Goal: Find specific page/section: Find specific page/section

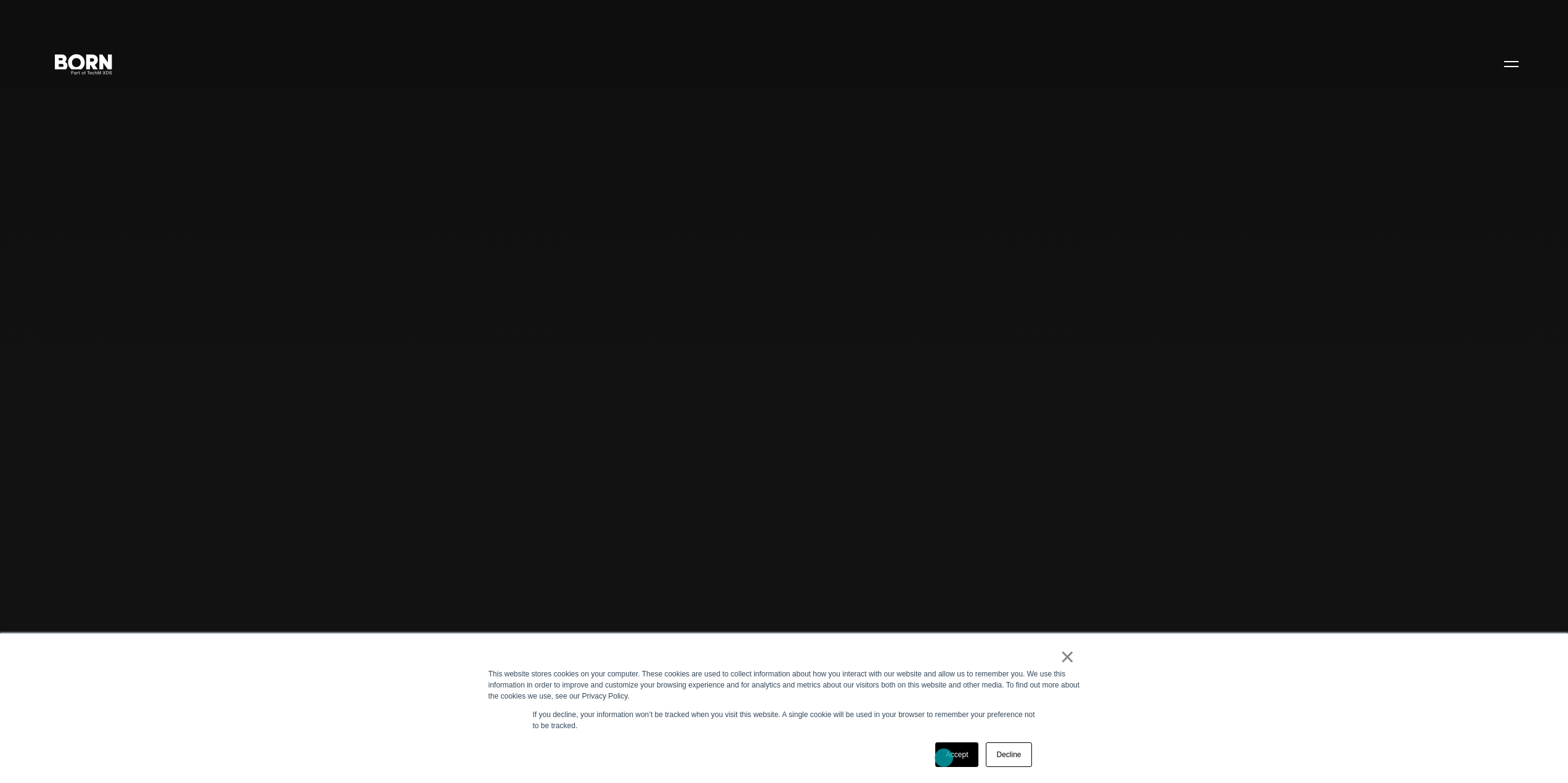
click at [947, 759] on link "Accept" at bounding box center [957, 754] width 44 height 24
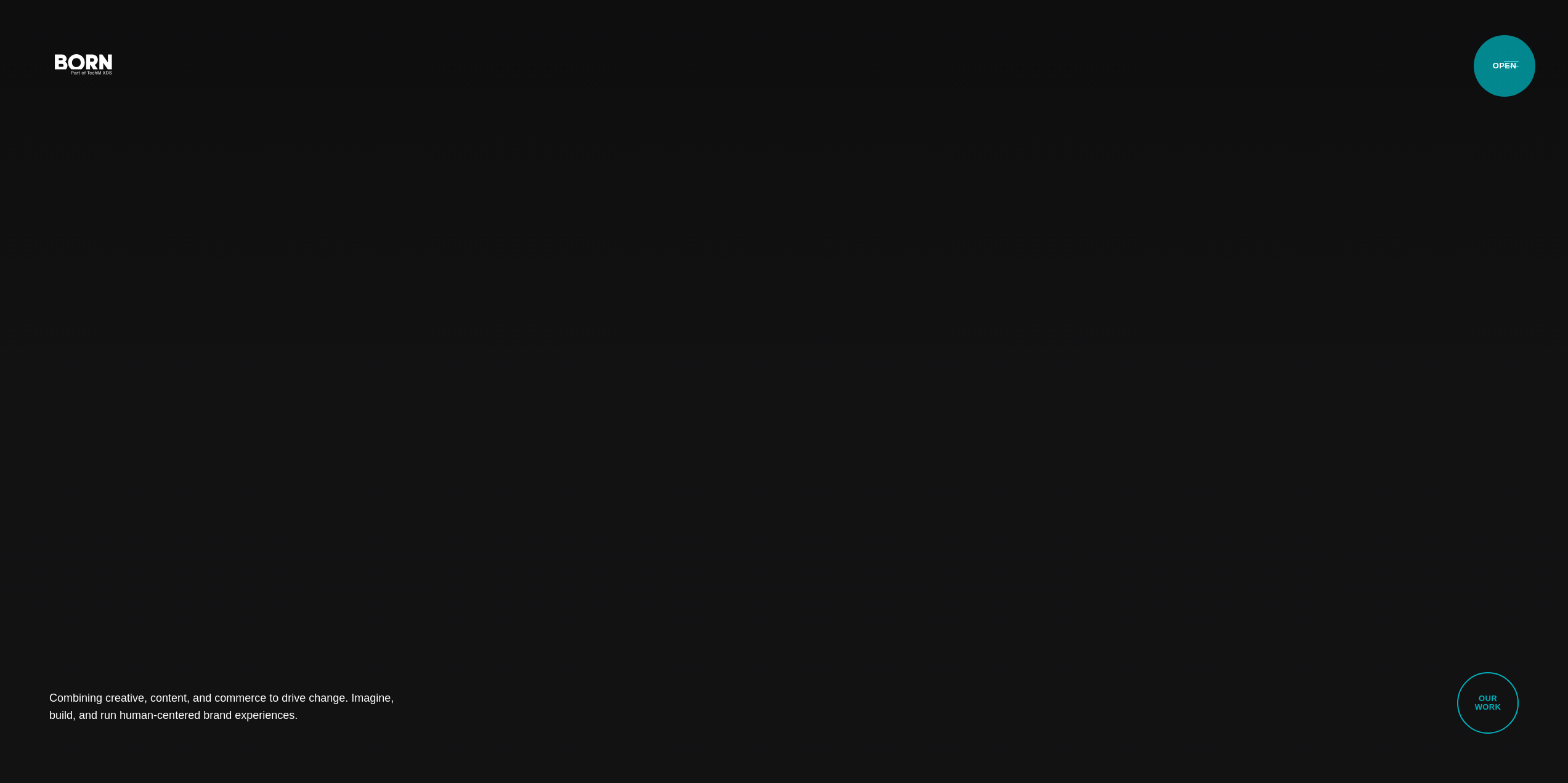
click at [1504, 66] on button "Primary Menu" at bounding box center [1511, 63] width 29 height 26
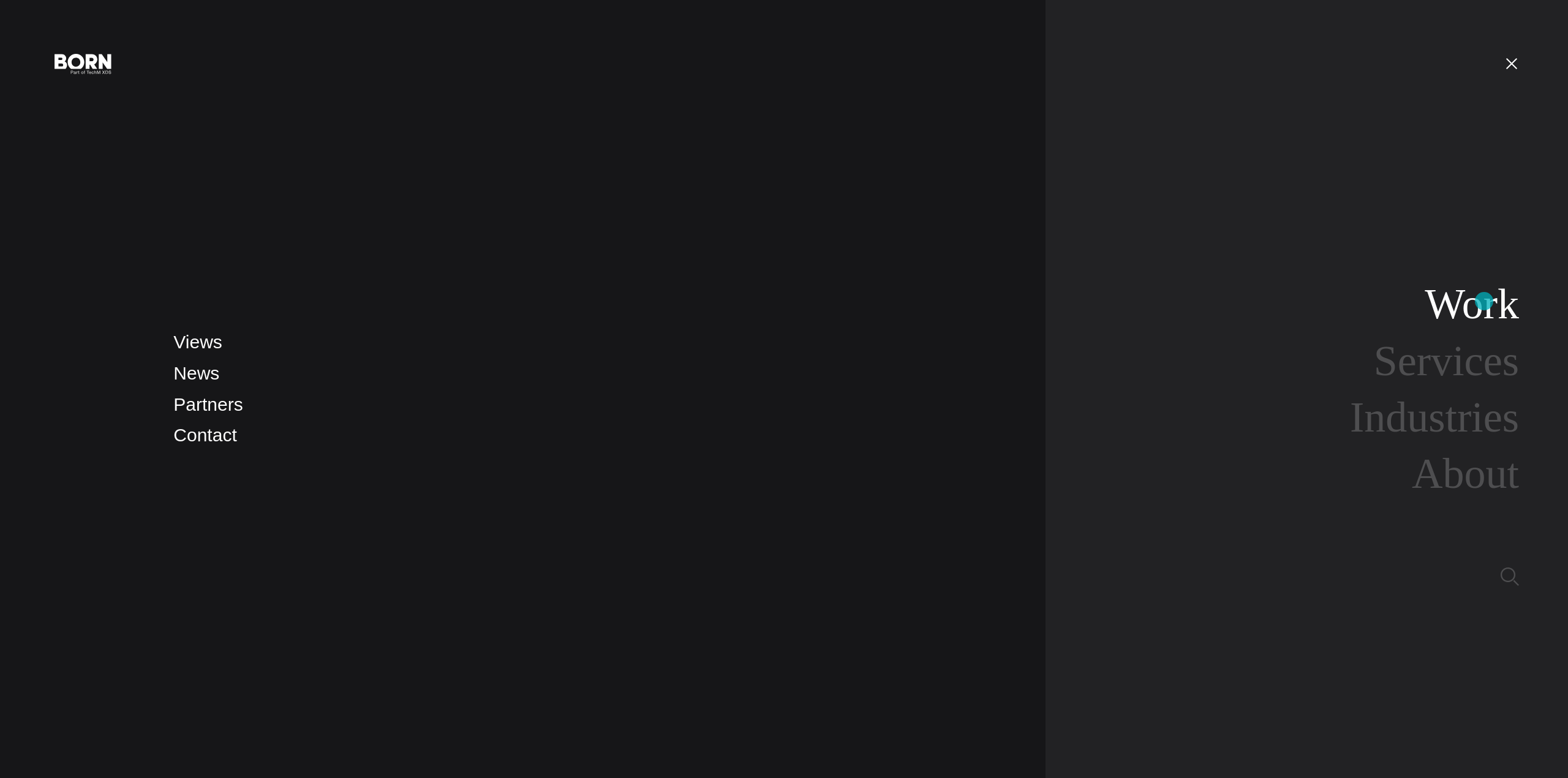
click at [1484, 301] on link "Work" at bounding box center [1472, 304] width 94 height 47
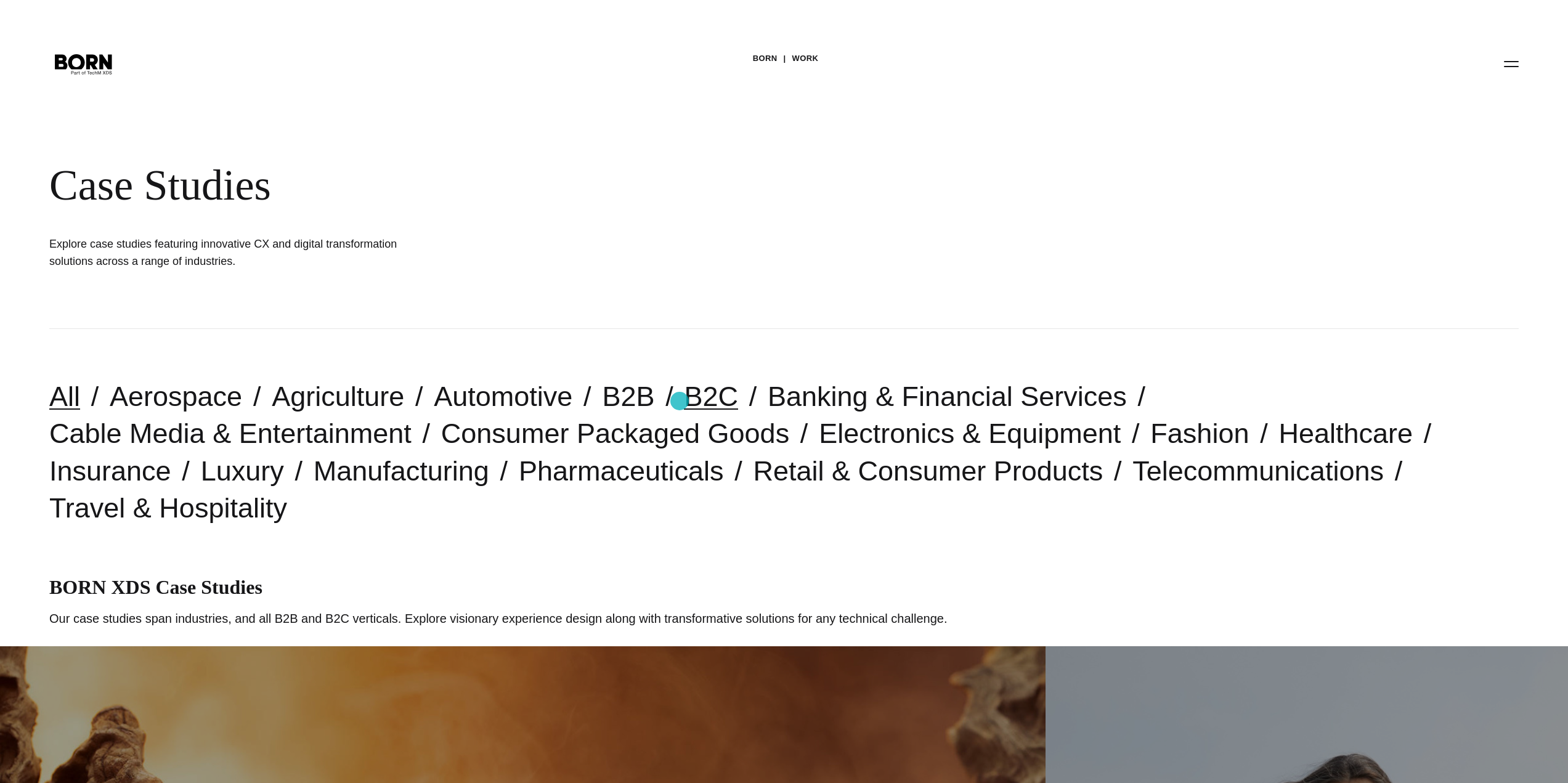
click at [684, 401] on link "B2C" at bounding box center [711, 396] width 54 height 31
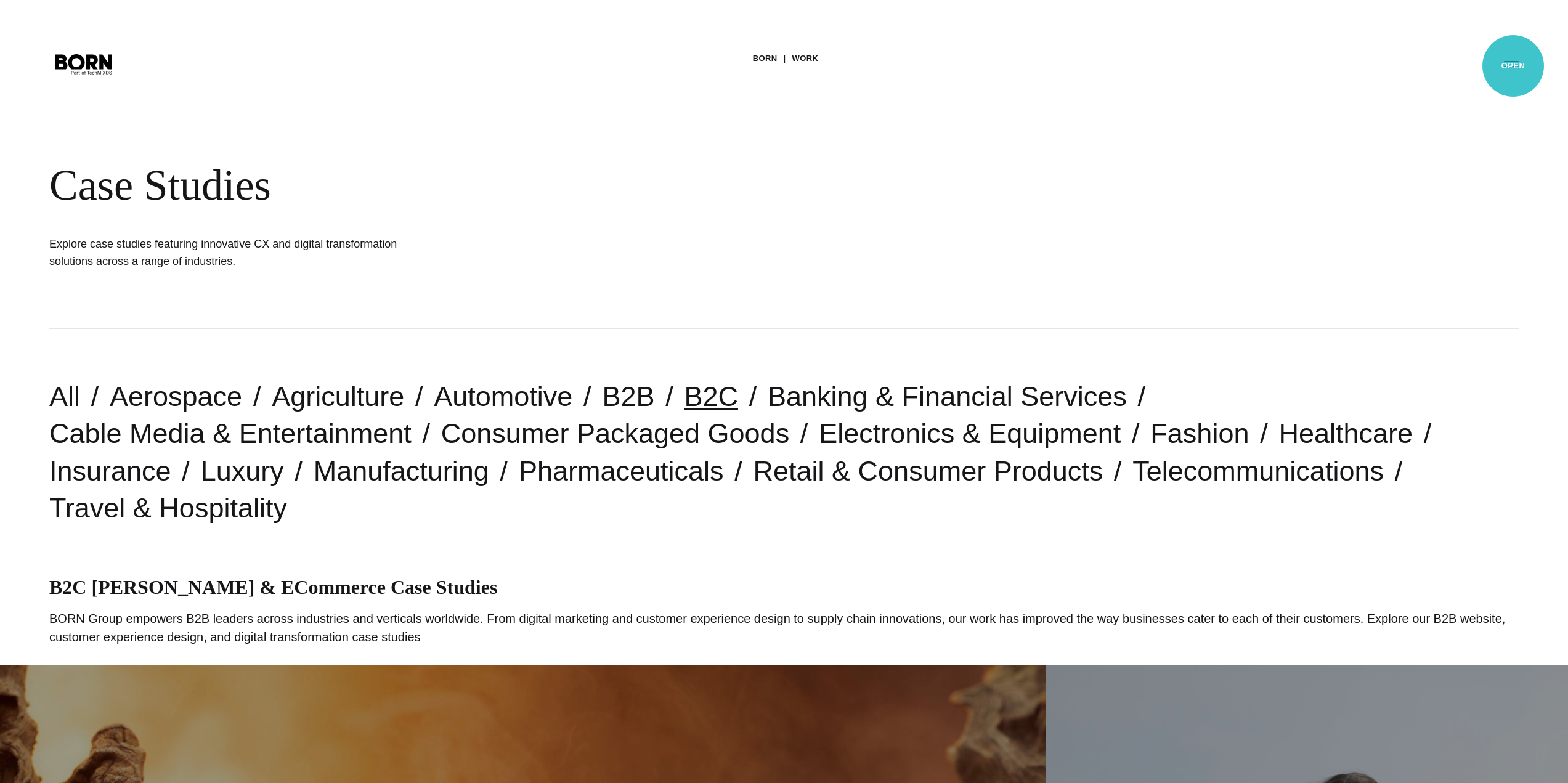
click at [1513, 66] on button "Primary Menu" at bounding box center [1511, 63] width 29 height 26
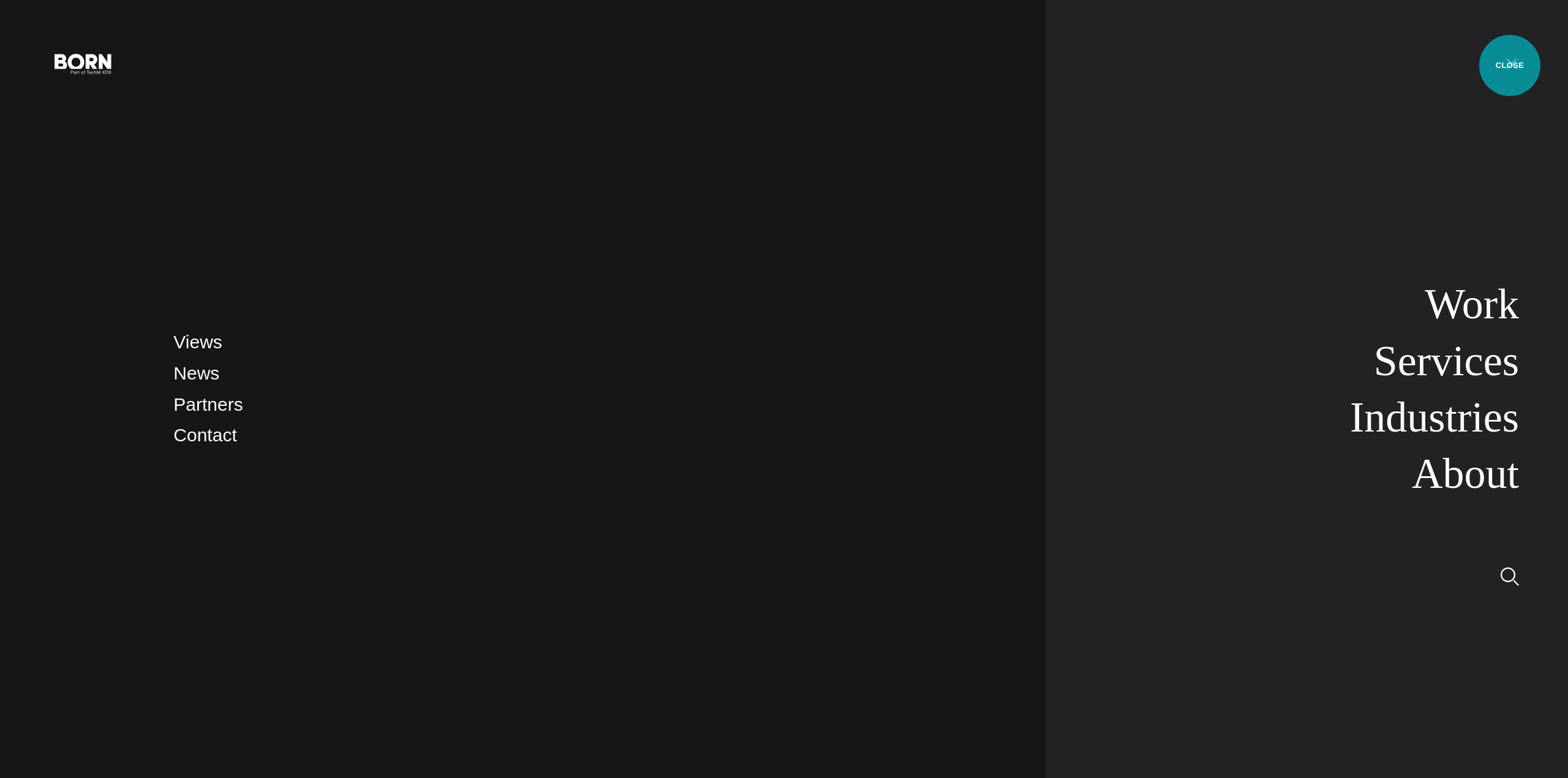
click at [1510, 65] on button "Primary Menu" at bounding box center [1512, 62] width 29 height 26
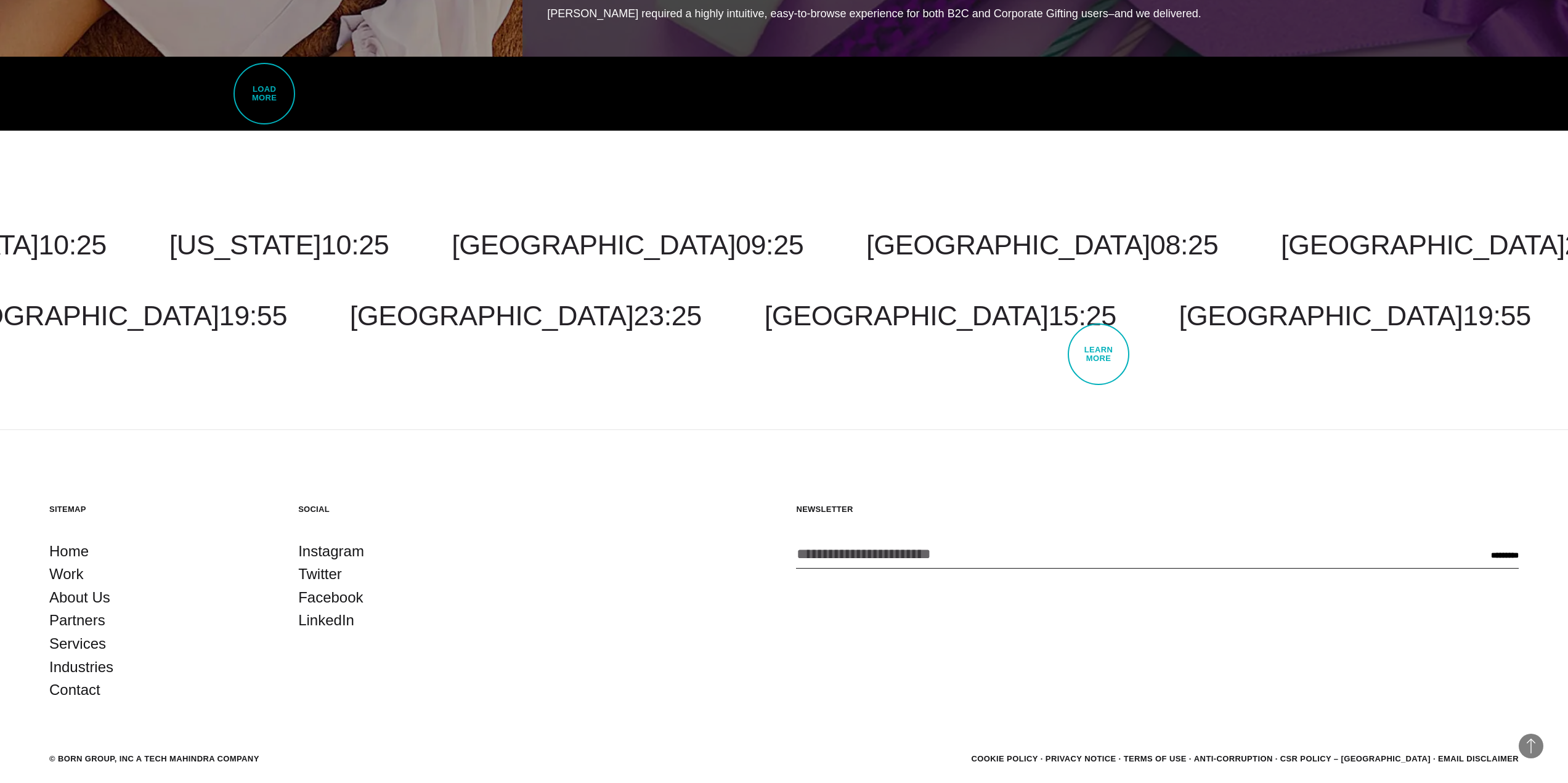
scroll to position [5568, 0]
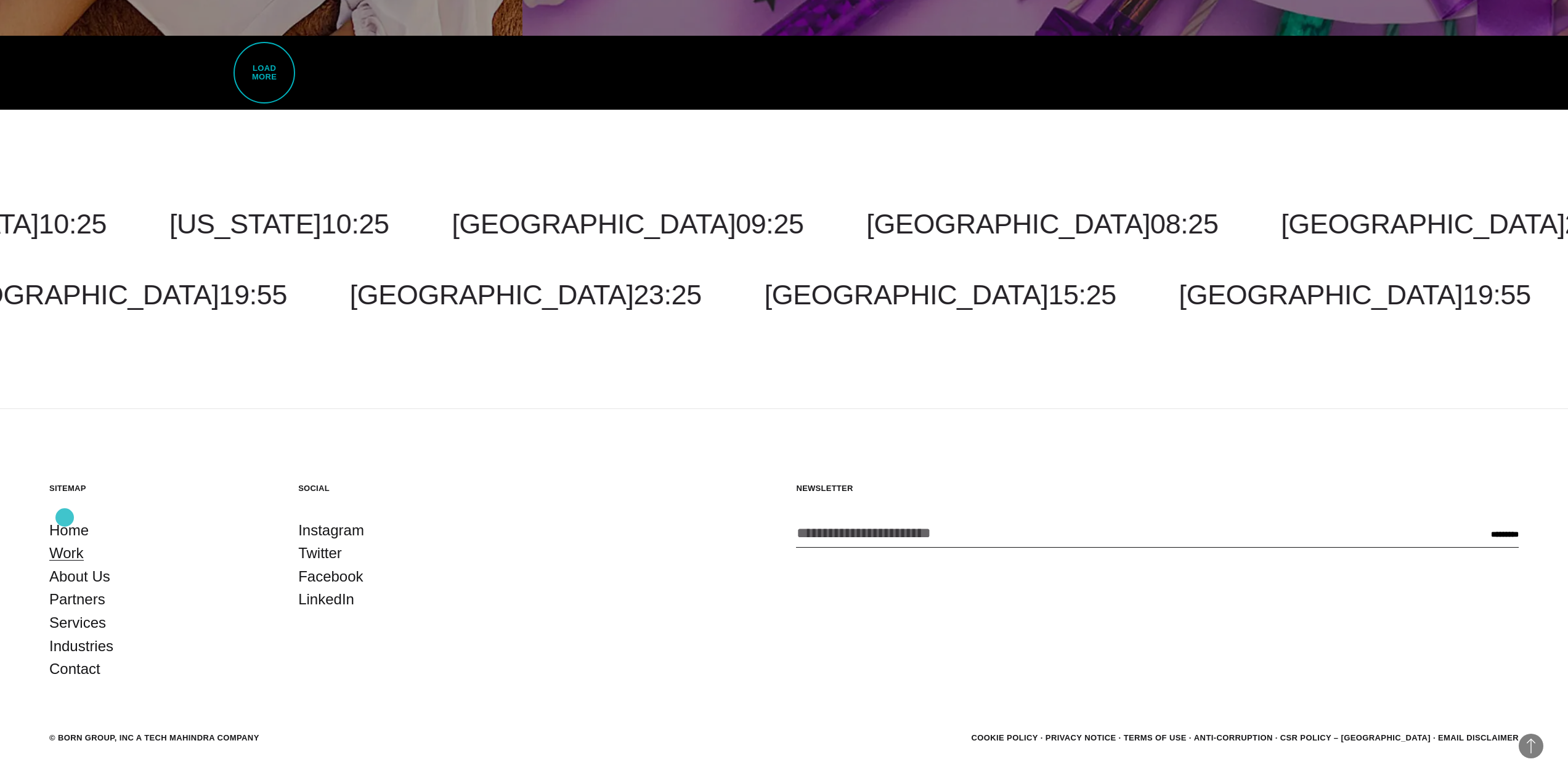
click at [65, 541] on link "Work" at bounding box center [66, 553] width 34 height 24
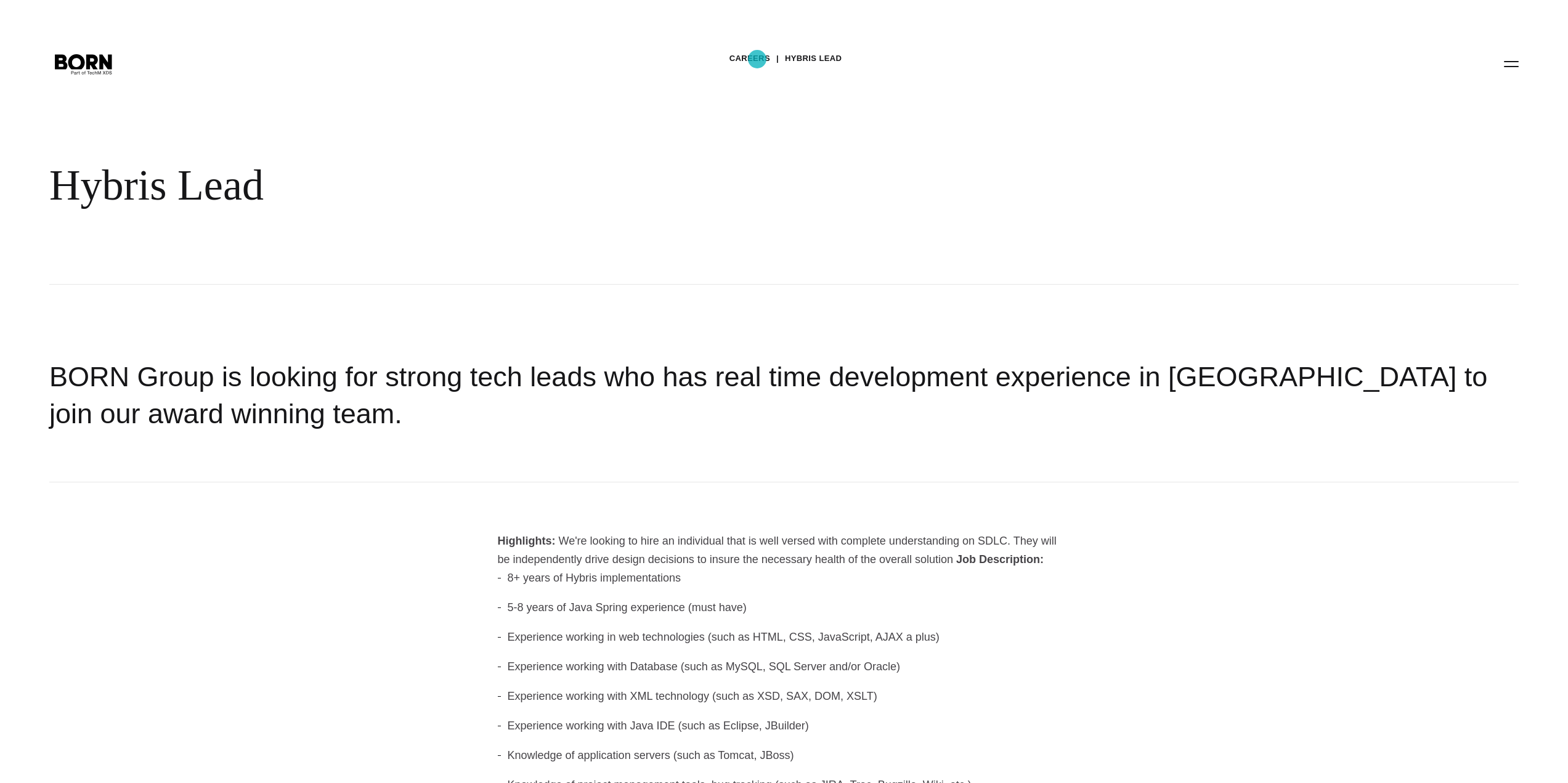
click at [757, 59] on link "Careers" at bounding box center [749, 59] width 41 height 18
